Goal: Task Accomplishment & Management: Manage account settings

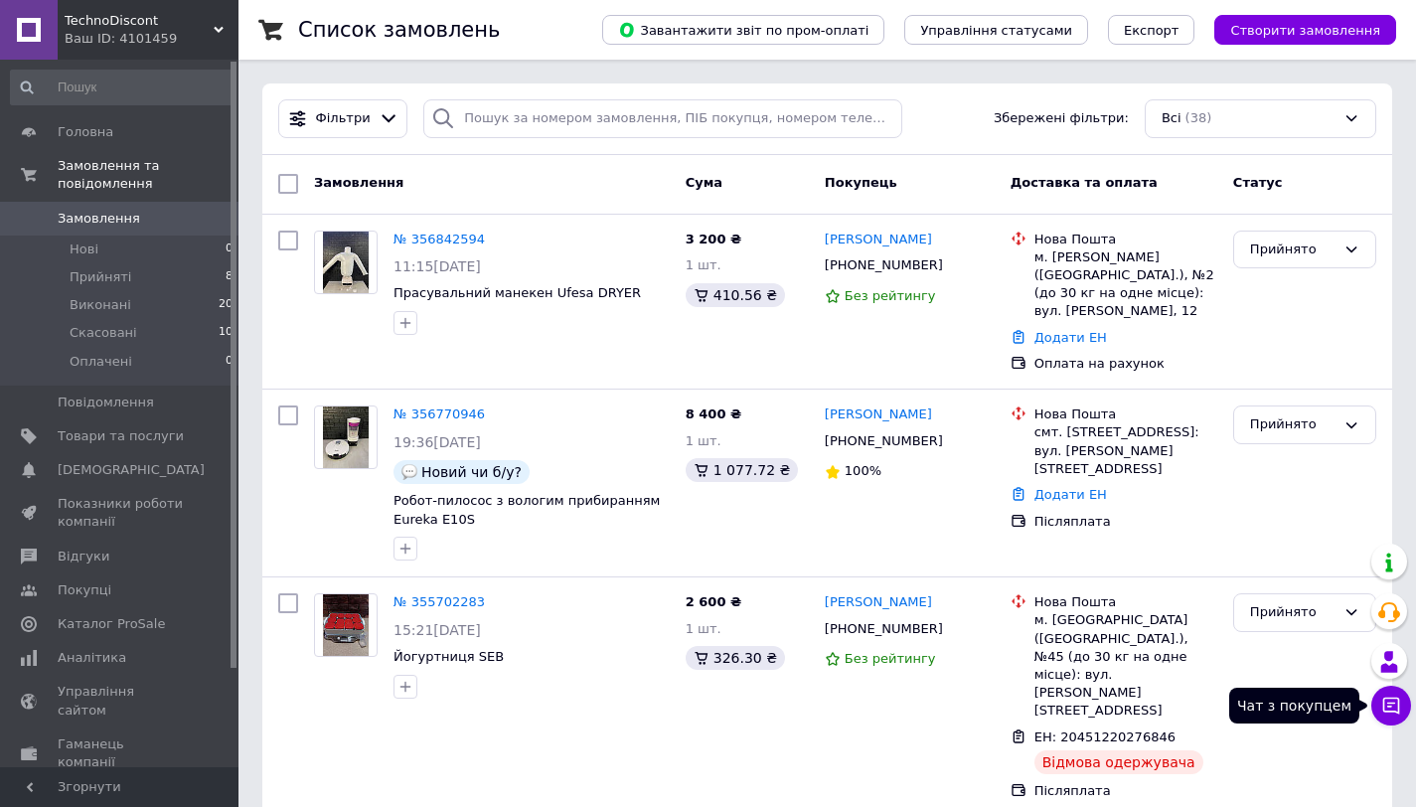
click at [1382, 703] on icon at bounding box center [1391, 706] width 20 height 20
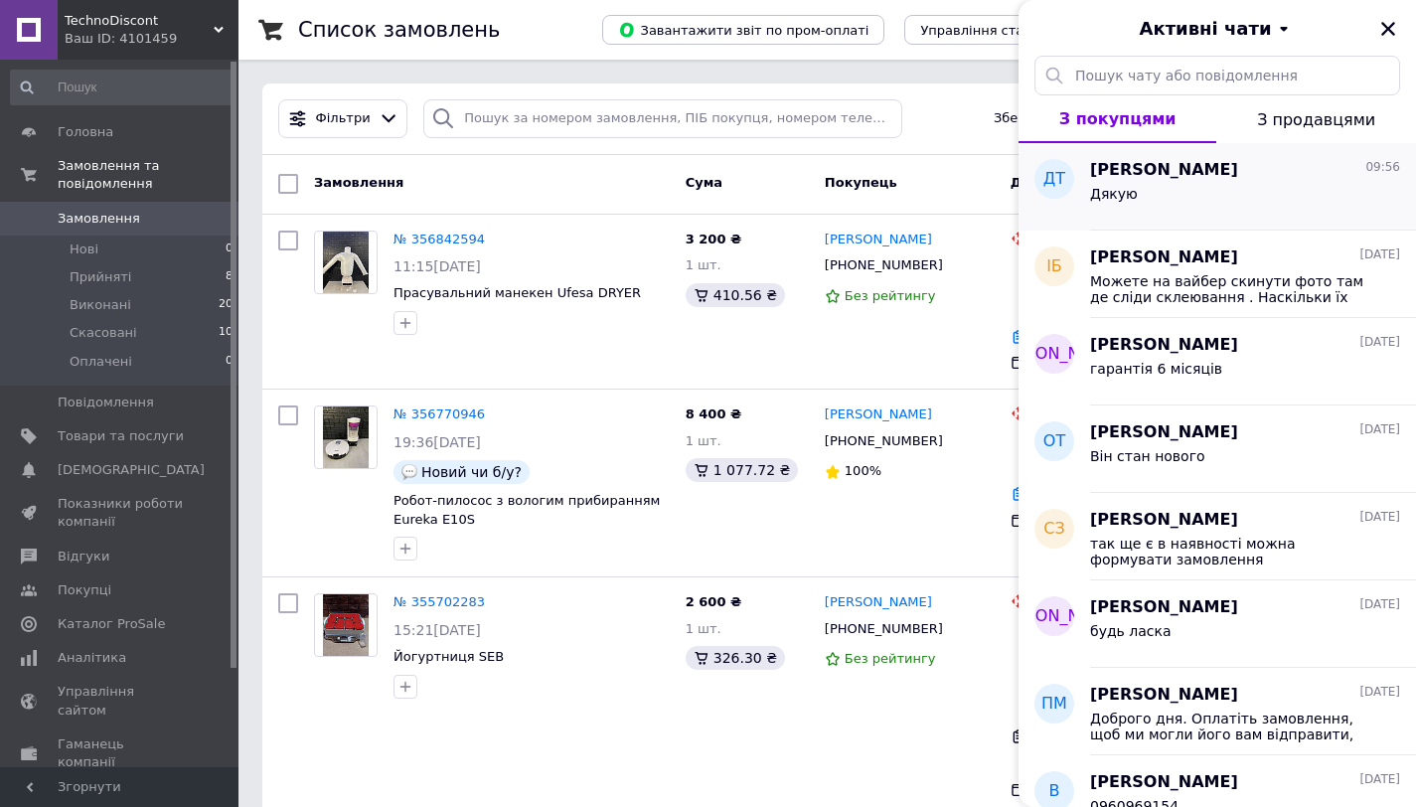
click at [1233, 189] on div "Дякую" at bounding box center [1245, 198] width 310 height 32
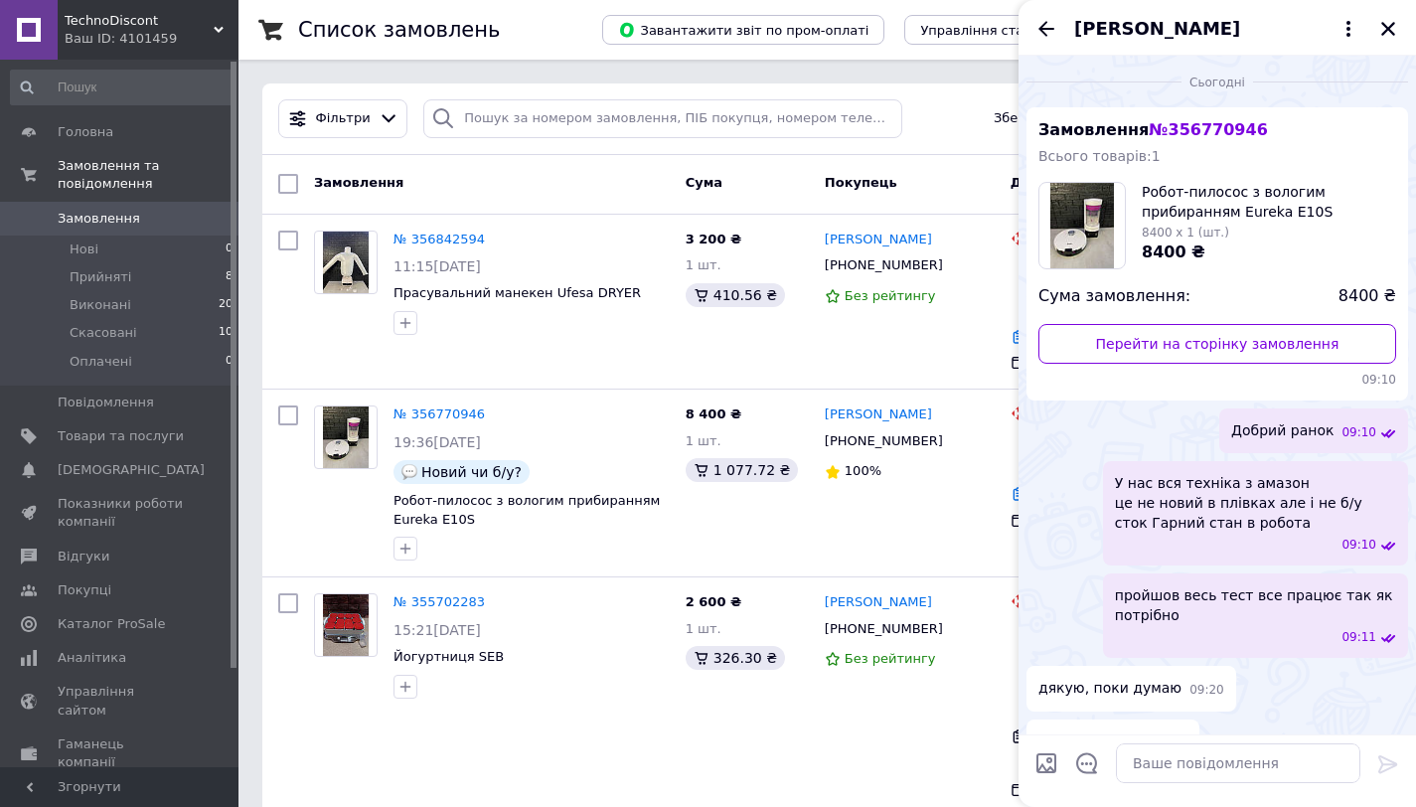
scroll to position [452, 0]
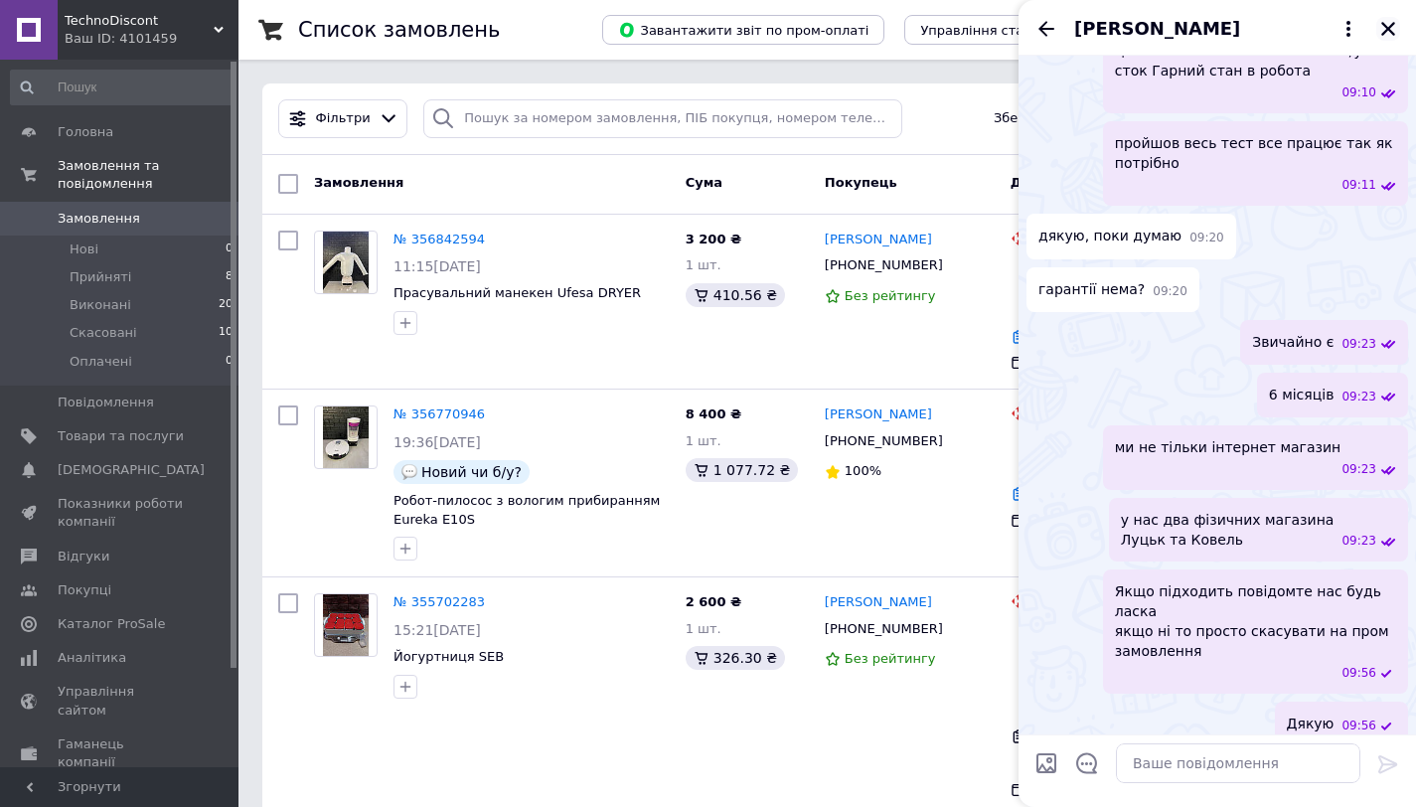
click at [1389, 28] on icon "Закрити" at bounding box center [1388, 29] width 18 height 18
